Goal: Task Accomplishment & Management: Use online tool/utility

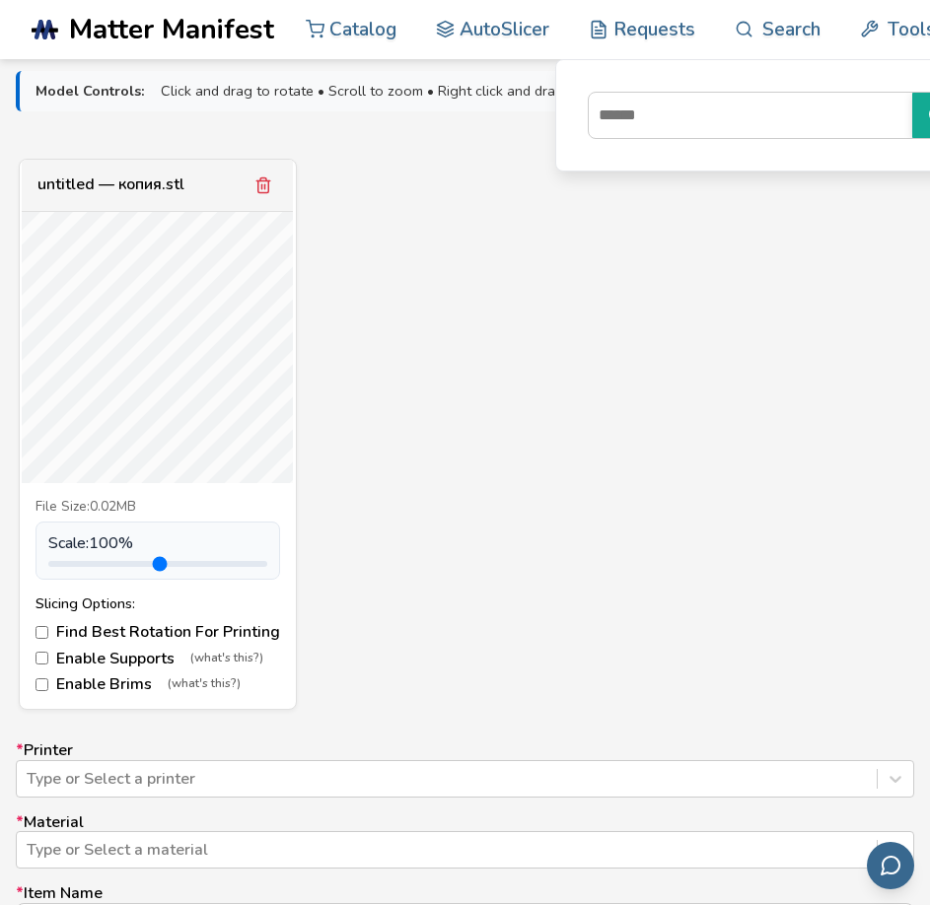
scroll to position [690, 0]
drag, startPoint x: 96, startPoint y: 556, endPoint x: 146, endPoint y: 557, distance: 50.3
click at [146, 560] on input "range" at bounding box center [157, 563] width 219 height 6
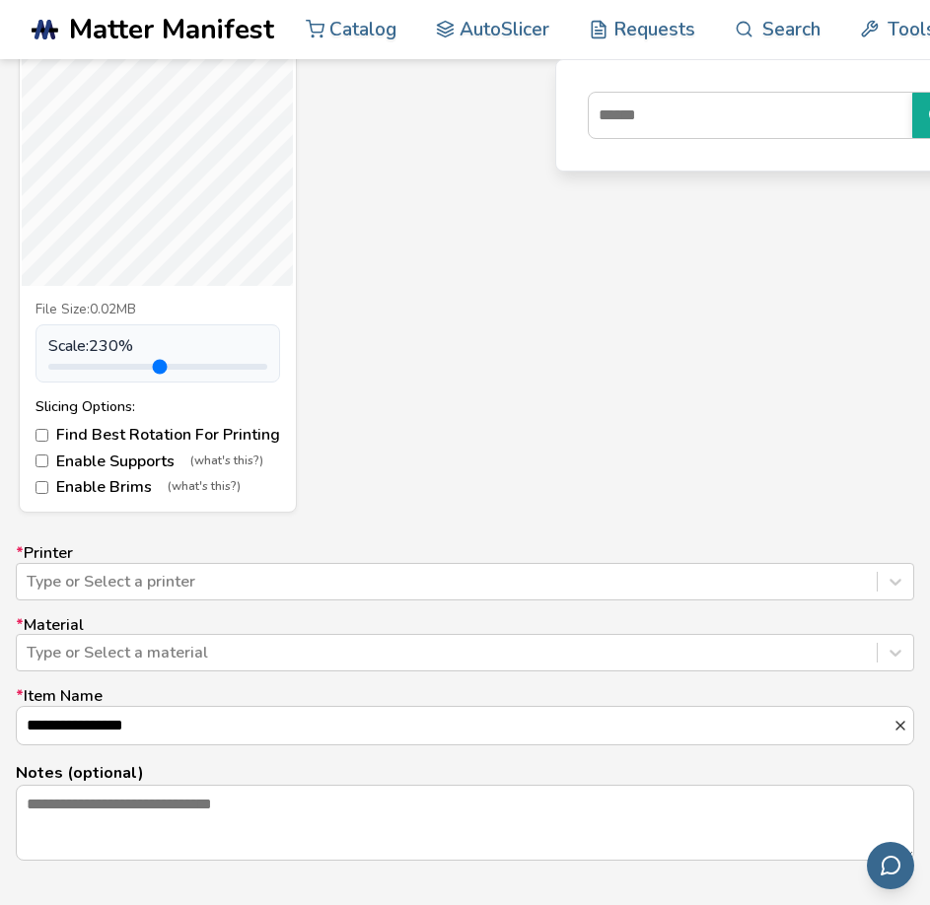
scroll to position [888, 0]
drag, startPoint x: 143, startPoint y: 365, endPoint x: 116, endPoint y: 388, distance: 35.0
type input "***"
click at [116, 369] on input "range" at bounding box center [157, 366] width 219 height 6
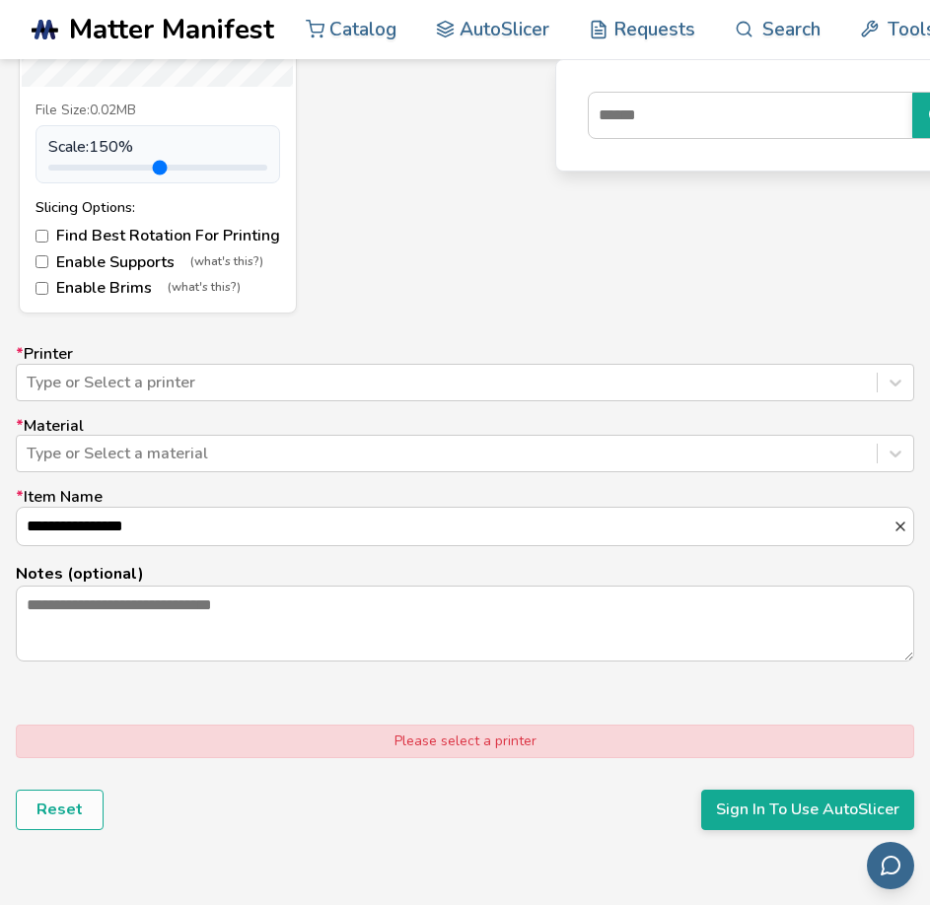
scroll to position [1183, 0]
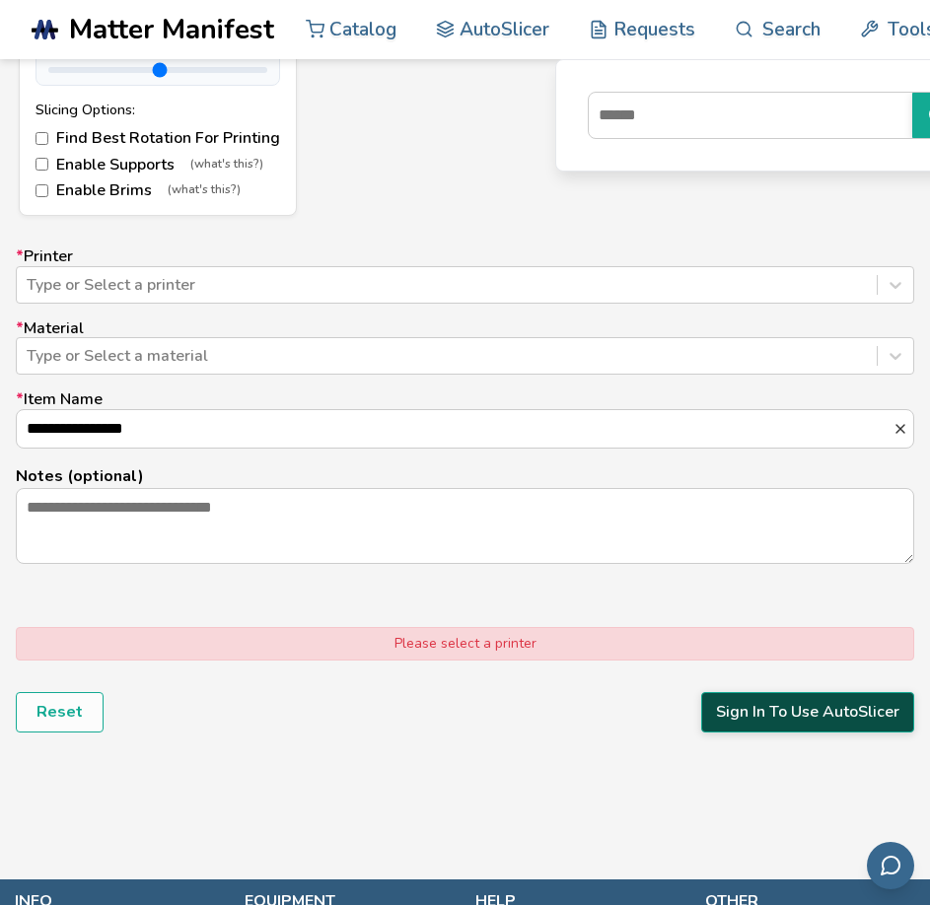
click at [753, 716] on button "Sign In To Use AutoSlicer" at bounding box center [807, 711] width 213 height 39
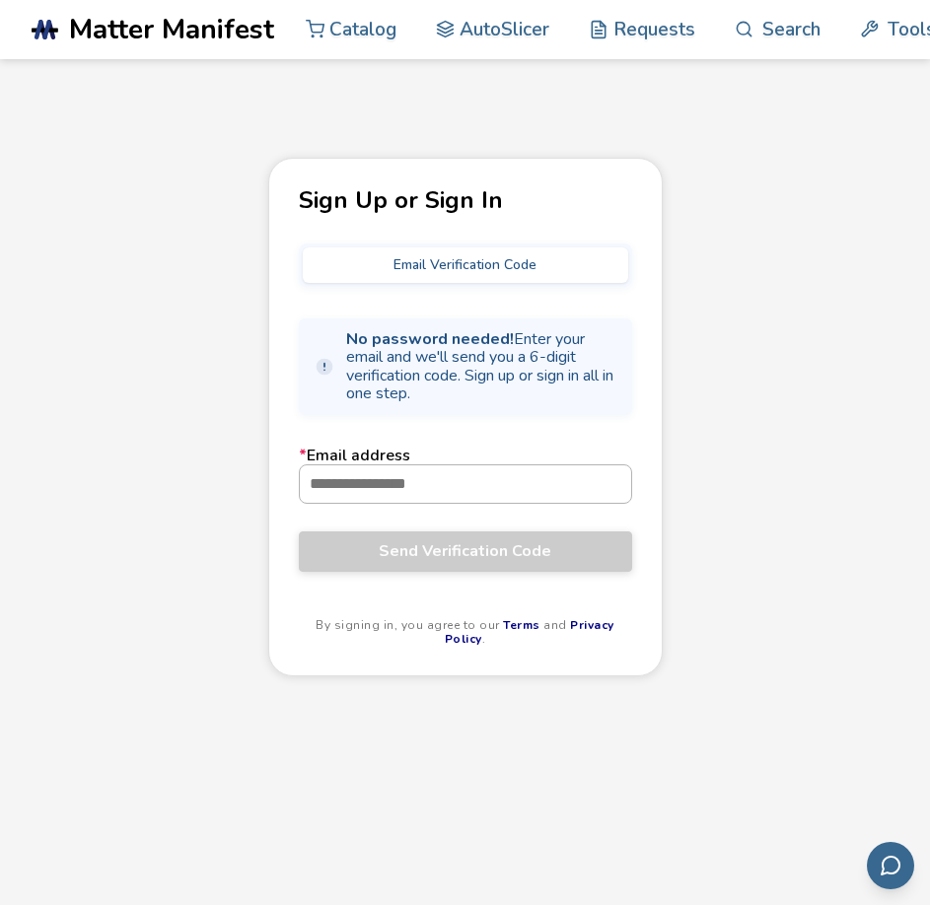
click at [439, 479] on input "* Email address" at bounding box center [465, 484] width 331 height 37
type input "**********"
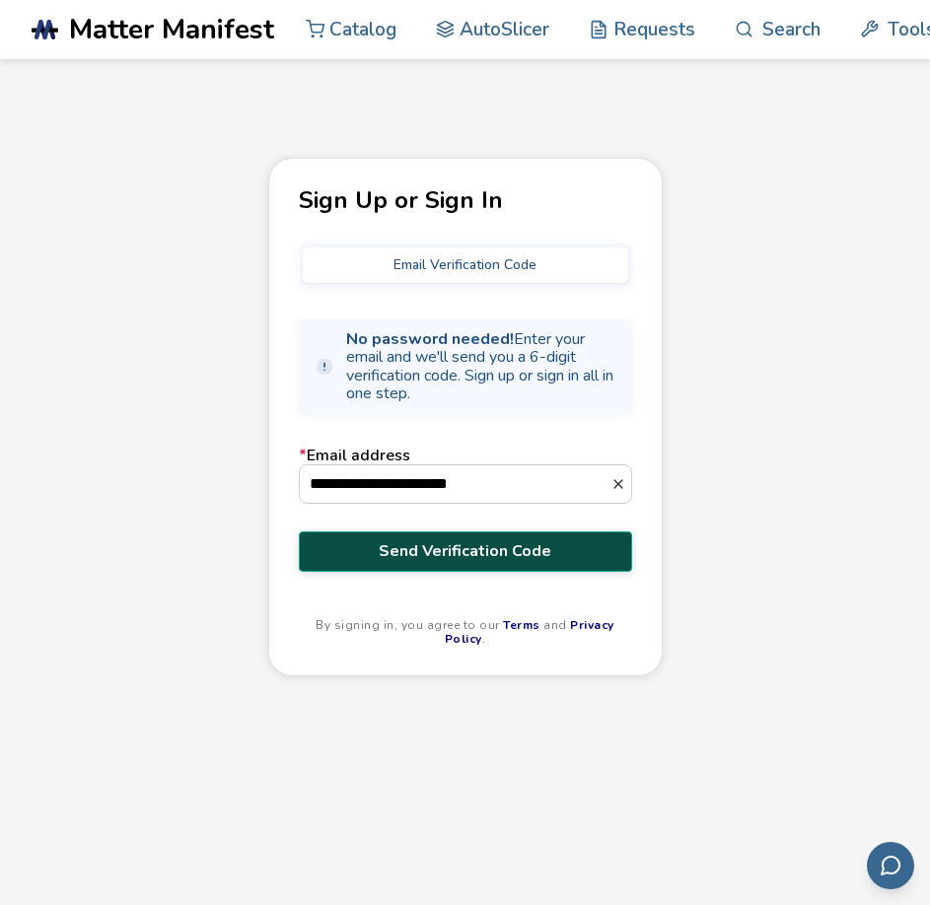
click at [448, 548] on span "Send Verification Code" at bounding box center [466, 551] width 304 height 18
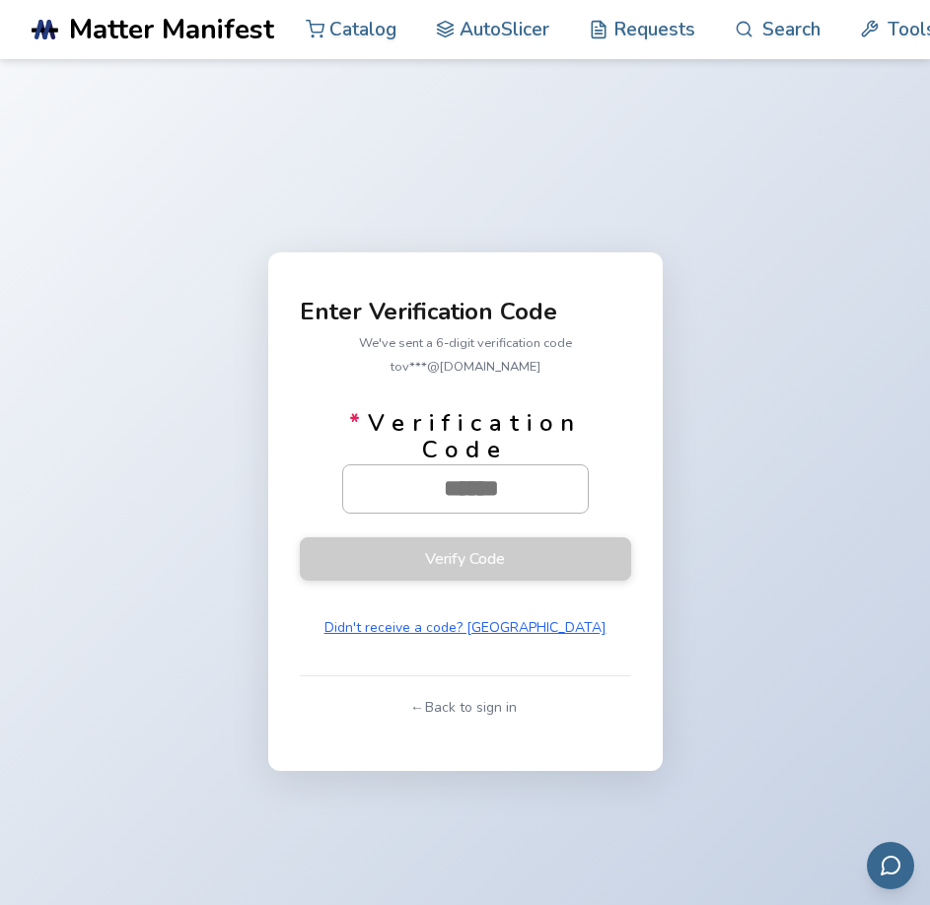
click at [526, 476] on input "* Verification Code" at bounding box center [471, 489] width 256 height 47
click at [500, 692] on button "← Back to sign in" at bounding box center [464, 708] width 119 height 32
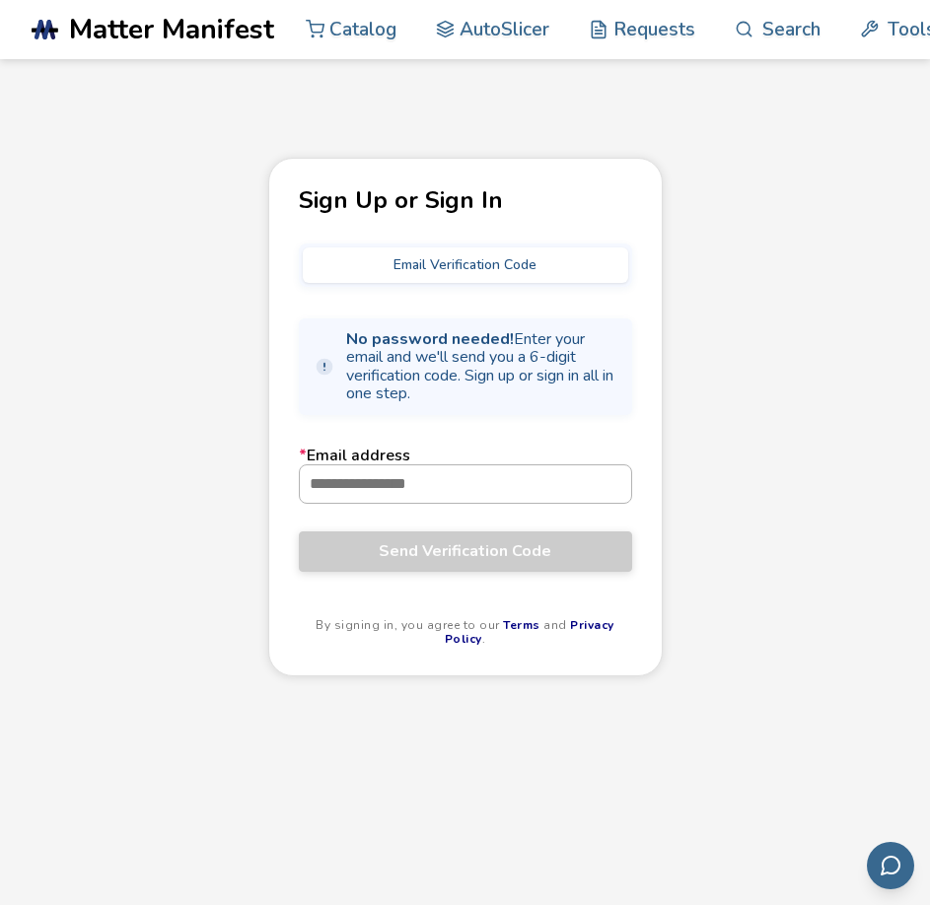
click at [469, 479] on input "* Email address" at bounding box center [465, 484] width 331 height 37
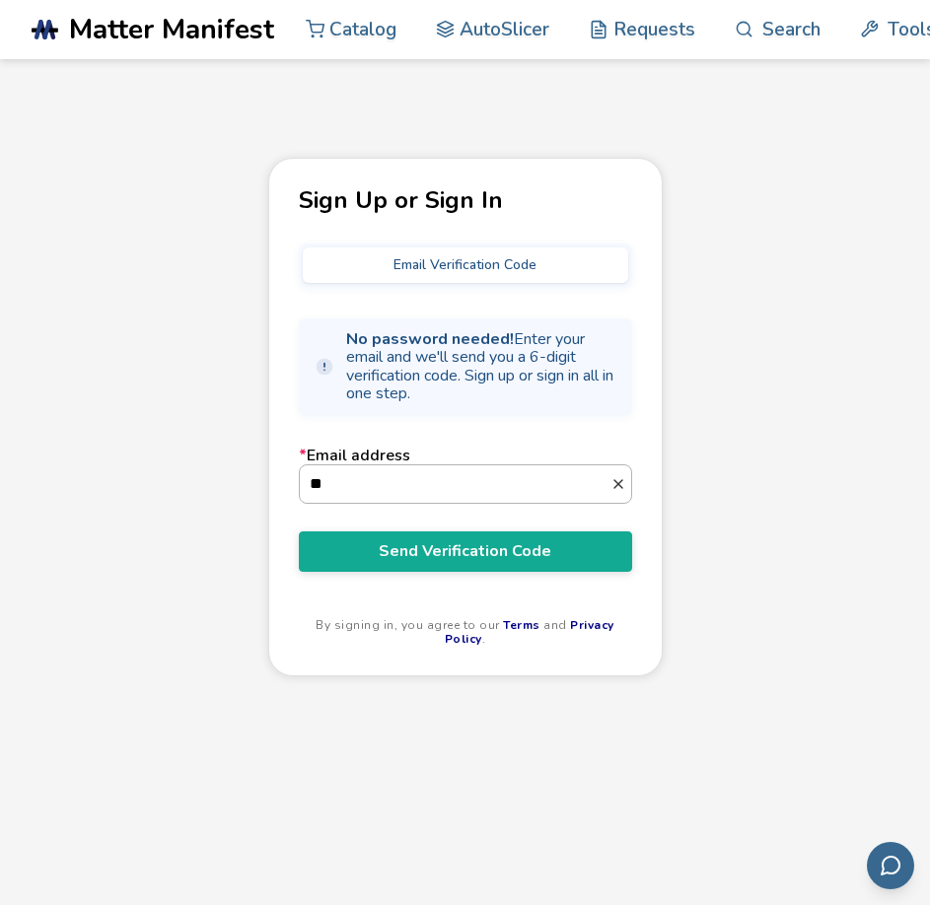
type input "*"
click at [532, 484] on input "**********" at bounding box center [455, 484] width 311 height 37
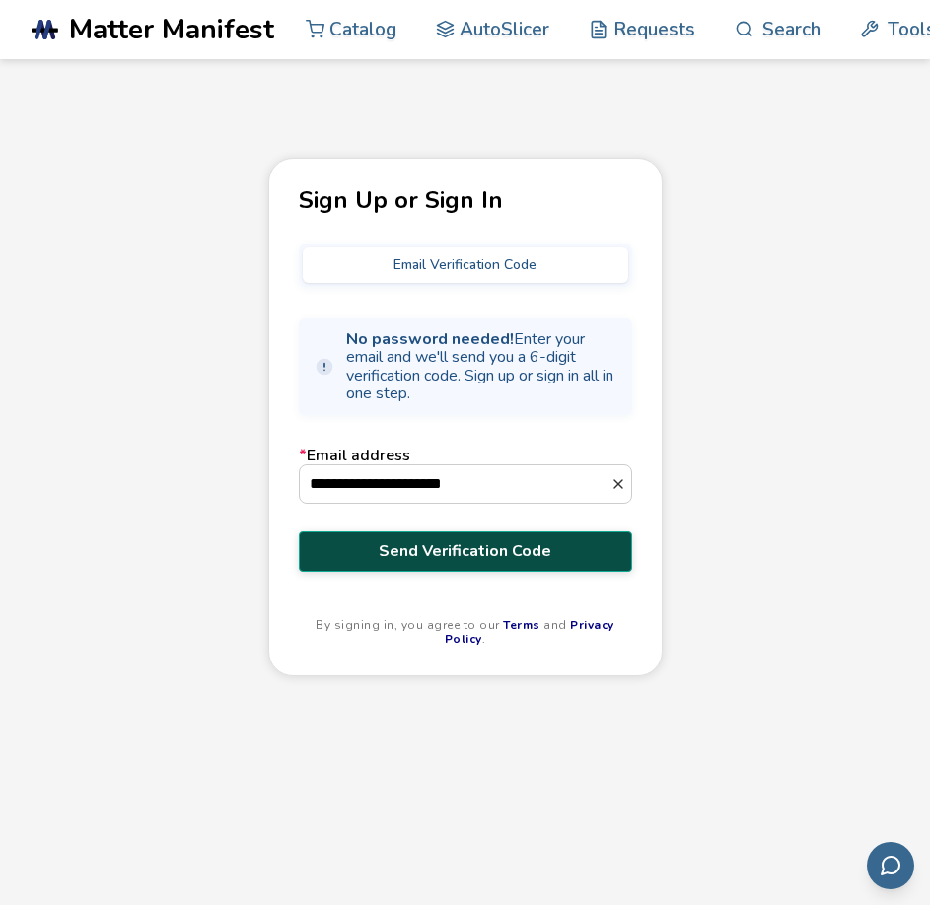
click at [524, 563] on button "Send Verification Code" at bounding box center [465, 551] width 333 height 39
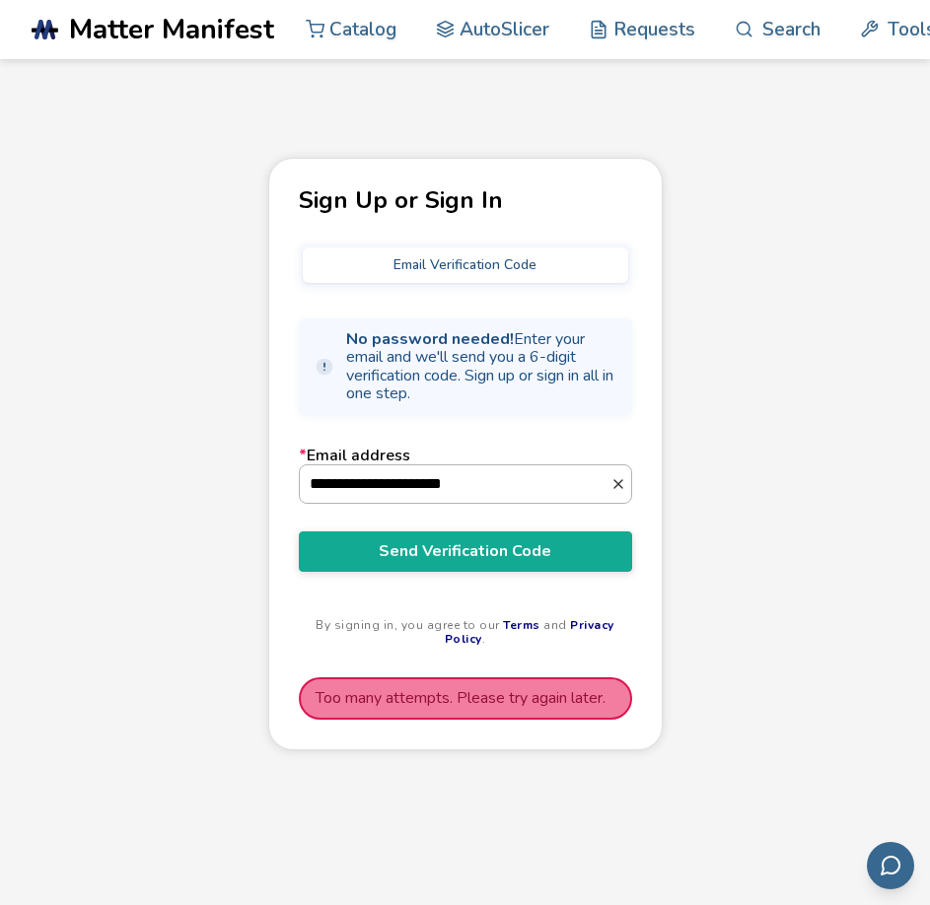
drag, startPoint x: 534, startPoint y: 484, endPoint x: 436, endPoint y: 493, distance: 98.0
click at [436, 493] on input "**********" at bounding box center [455, 484] width 311 height 37
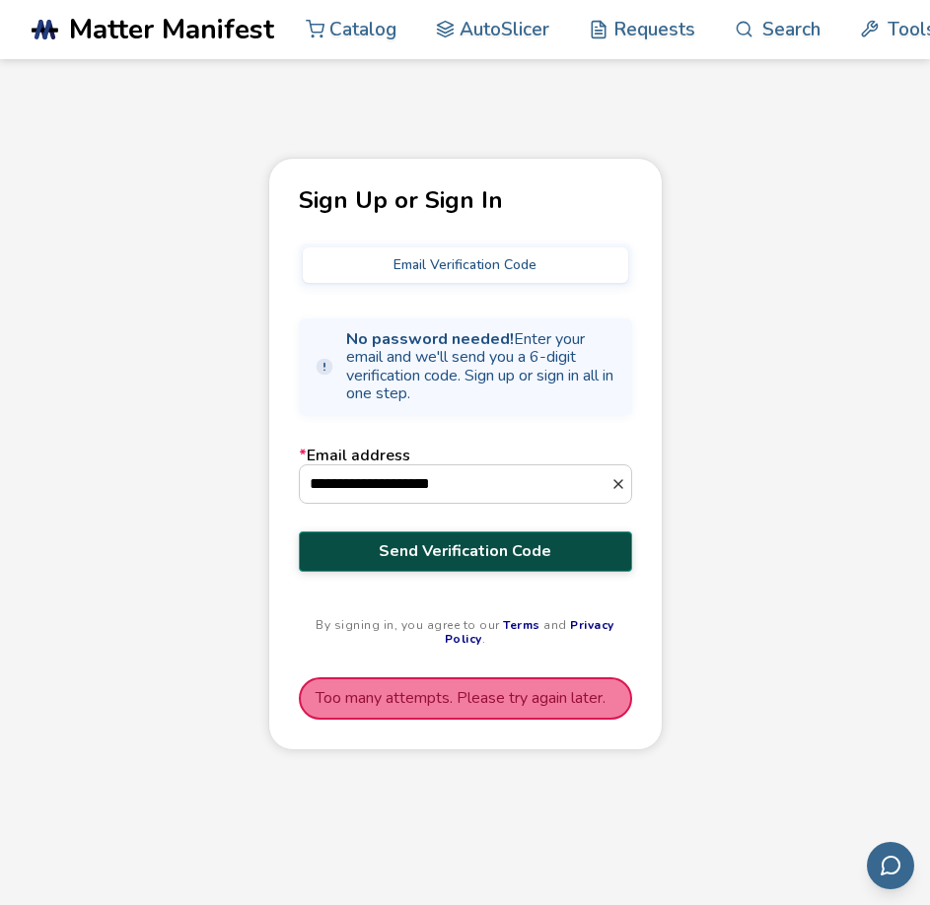
type input "**********"
click at [593, 561] on button "Send Verification Code" at bounding box center [465, 551] width 333 height 39
click at [598, 534] on button "Send Verification Code" at bounding box center [465, 551] width 333 height 39
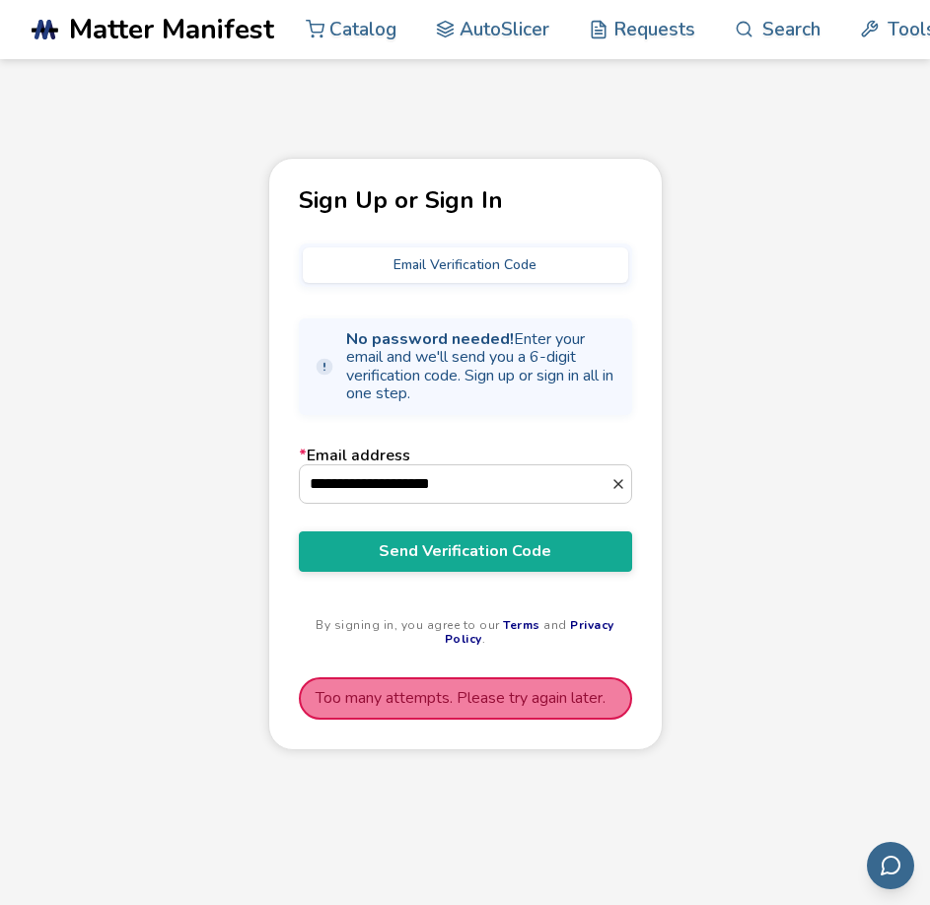
drag, startPoint x: 597, startPoint y: 538, endPoint x: 592, endPoint y: 524, distance: 14.7
click at [597, 536] on button "Send Verification Code" at bounding box center [465, 551] width 333 height 39
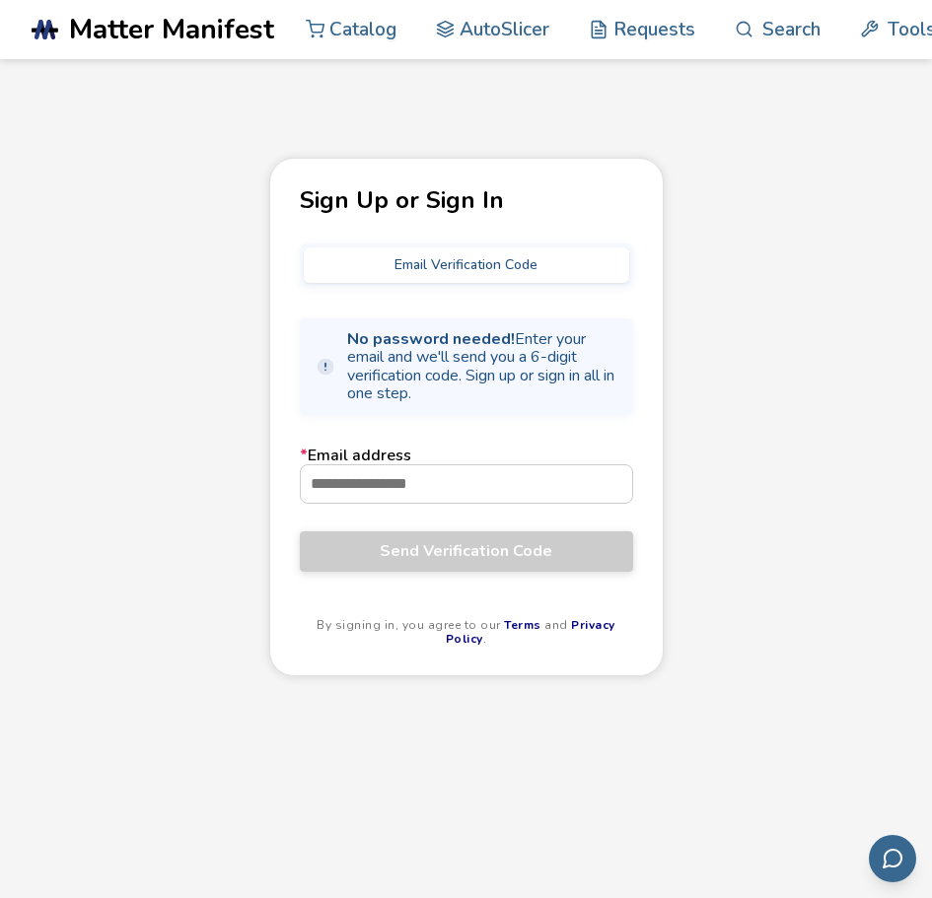
click at [572, 114] on main "Sign Up or Sign In Email Verification Code No password needed! Enter your email…" at bounding box center [466, 496] width 932 height 993
click at [477, 258] on button "Email Verification Code" at bounding box center [466, 266] width 325 height 36
click at [540, 263] on button "Email Verification Code" at bounding box center [466, 266] width 325 height 36
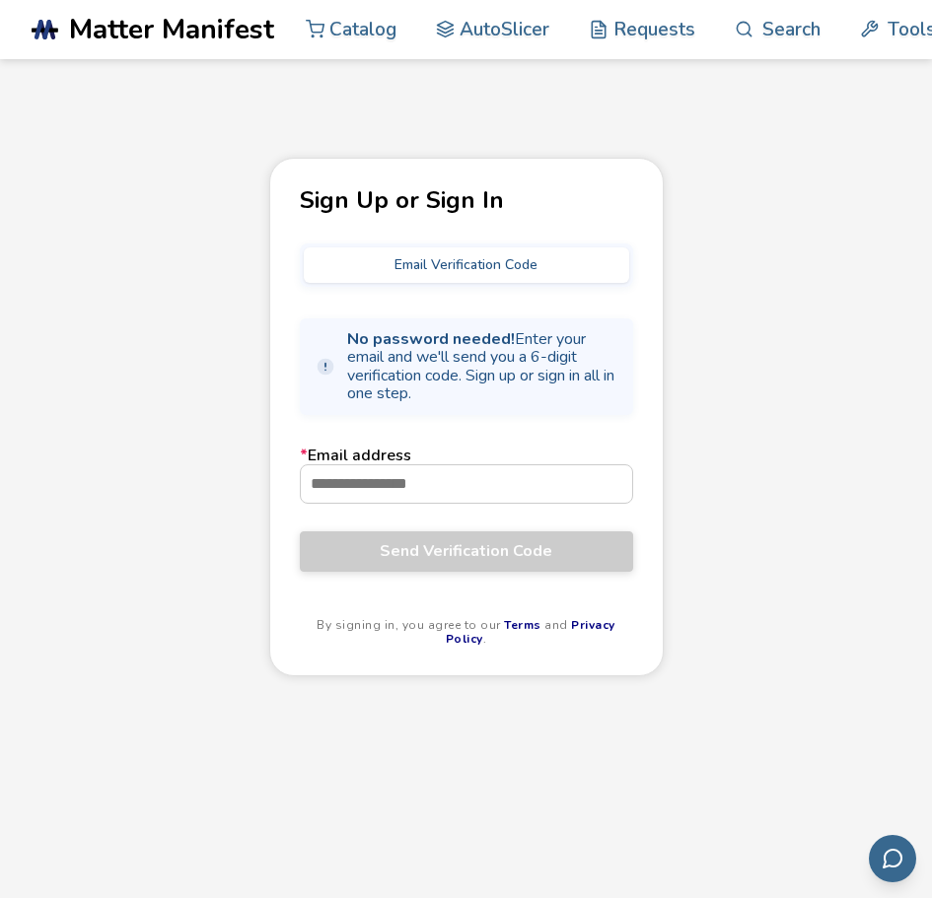
click at [540, 263] on button "Email Verification Code" at bounding box center [466, 266] width 325 height 36
click at [440, 493] on input "* Email address" at bounding box center [466, 484] width 331 height 37
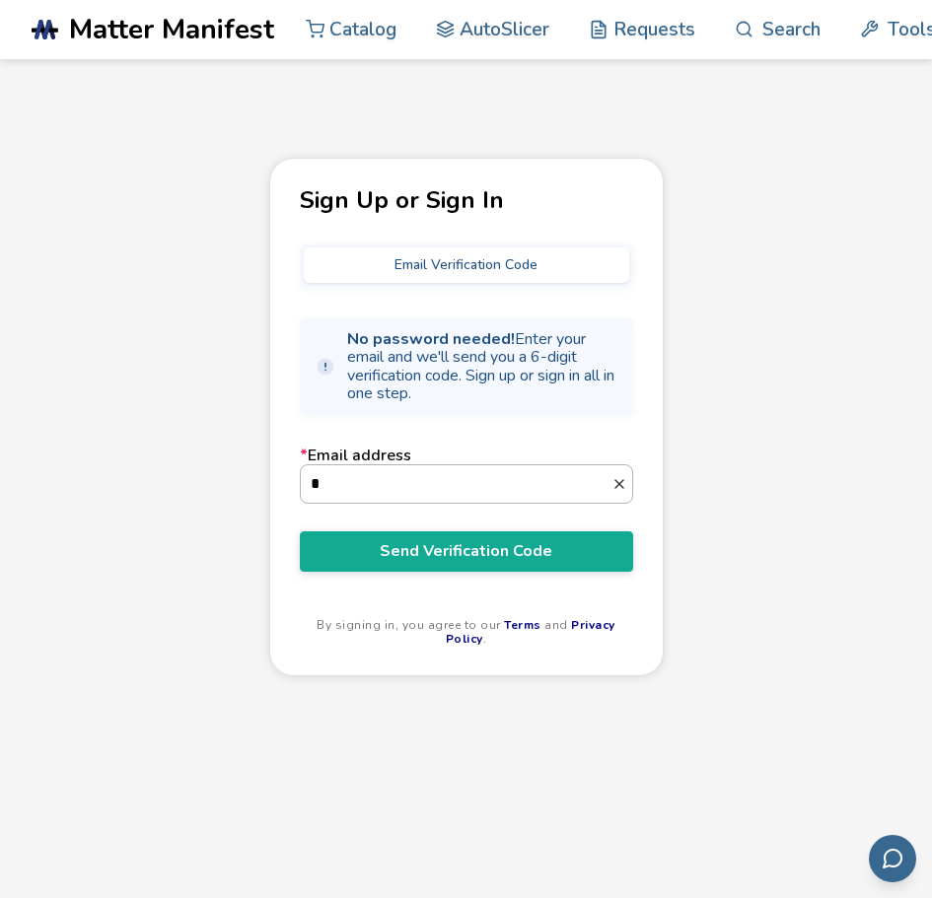
type input "**********"
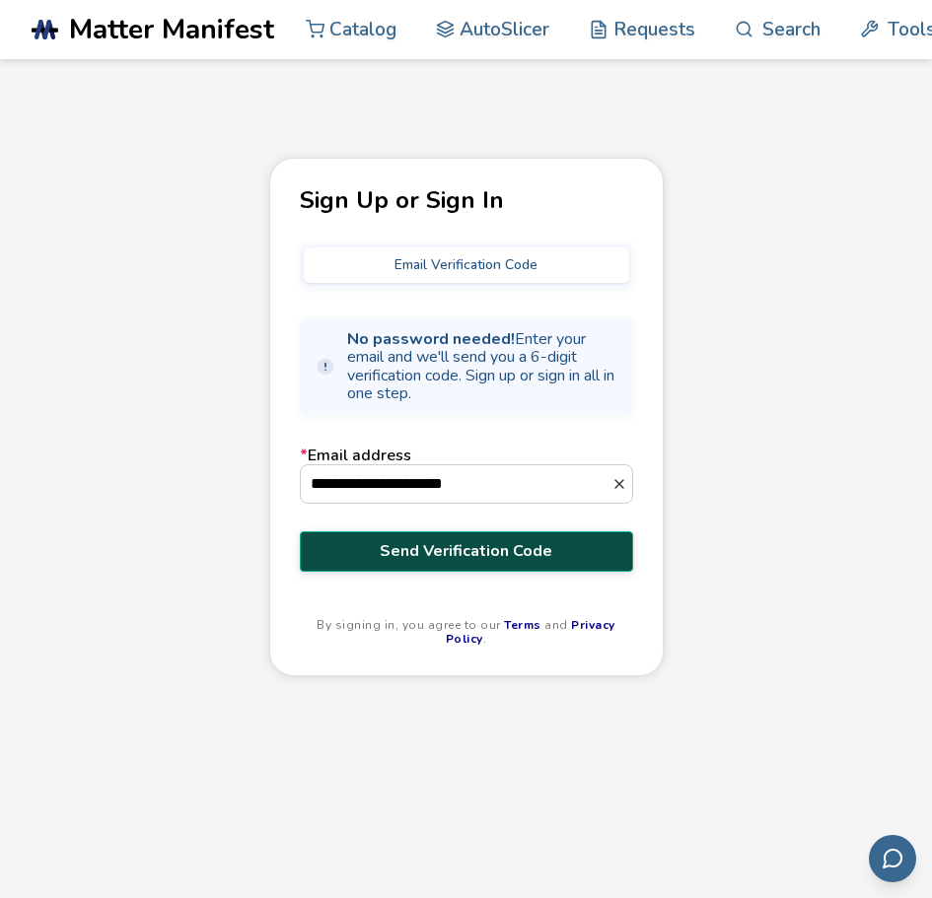
click at [492, 562] on button "Send Verification Code" at bounding box center [466, 551] width 333 height 39
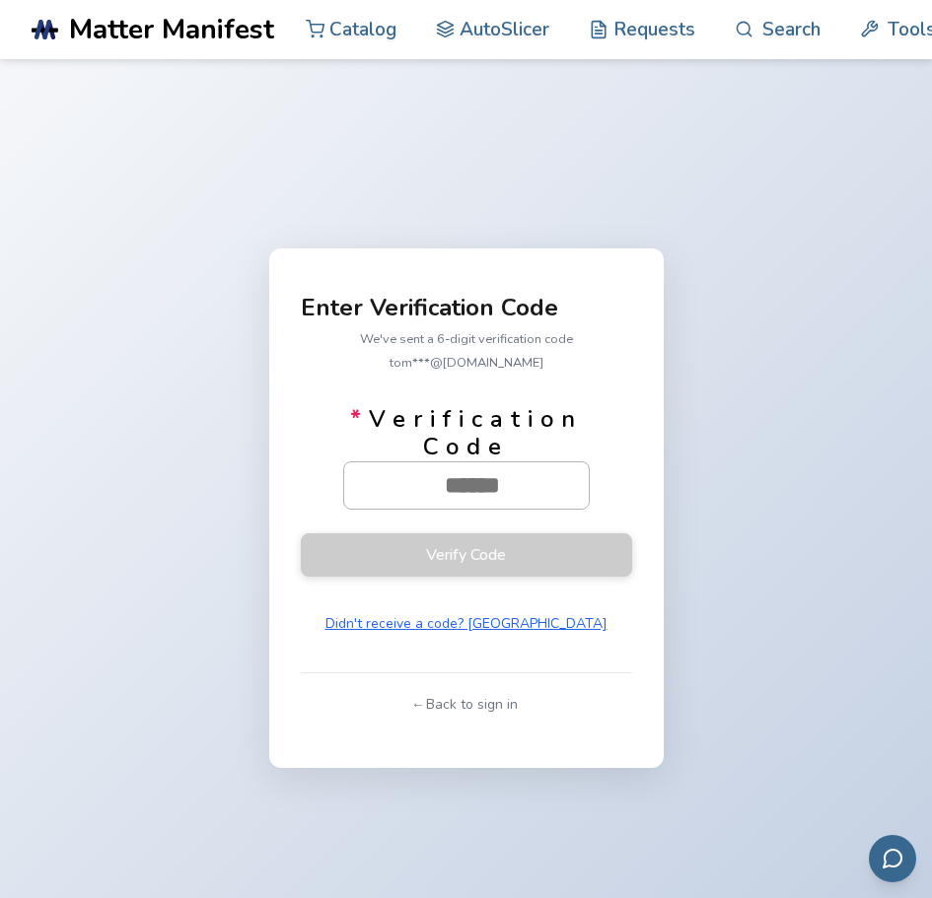
click at [502, 467] on input "* Verification Code" at bounding box center [472, 486] width 256 height 47
click at [510, 463] on input "* Verification Code" at bounding box center [472, 486] width 256 height 47
click at [546, 472] on input "* Verification Code" at bounding box center [472, 486] width 256 height 47
click at [511, 614] on button "Didn't receive a code? [GEOGRAPHIC_DATA]" at bounding box center [467, 625] width 298 height 32
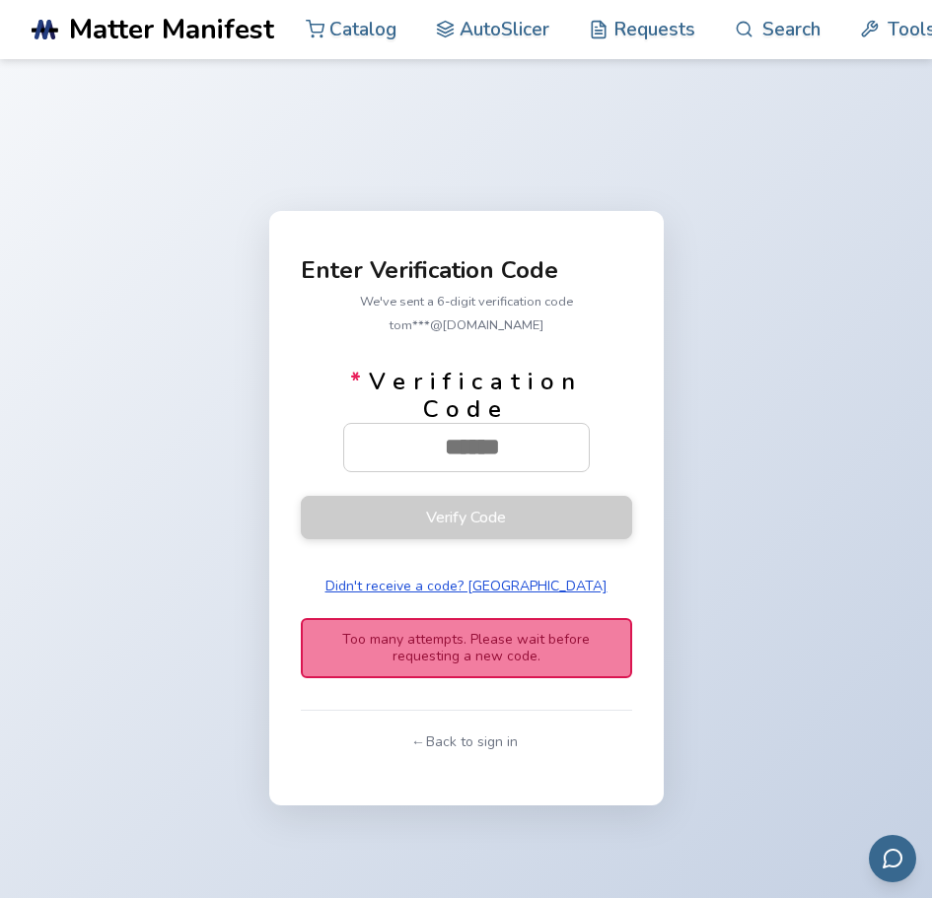
click at [482, 581] on button "Didn't receive a code? [GEOGRAPHIC_DATA]" at bounding box center [467, 587] width 298 height 32
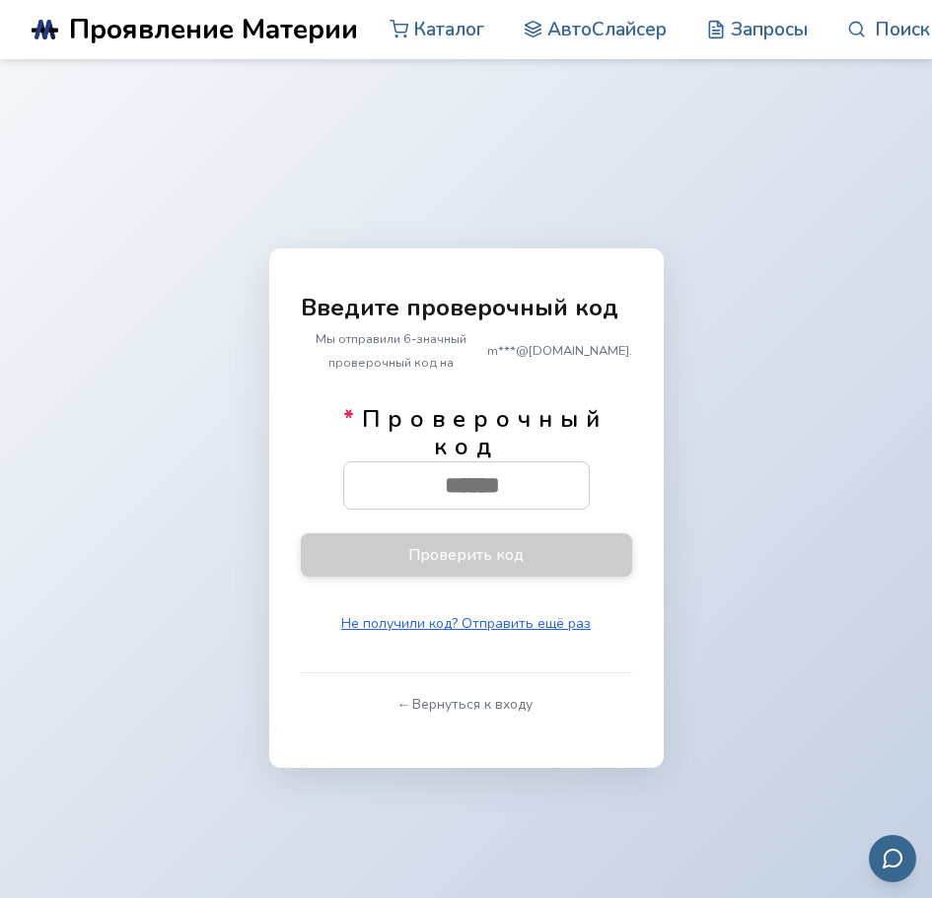
click at [769, 209] on div "Введите проверочный код Мы отправили 6-значный проверочный код на m***@[DOMAIN_…" at bounding box center [466, 508] width 932 height 898
